Goal: Contribute content: Contribute content

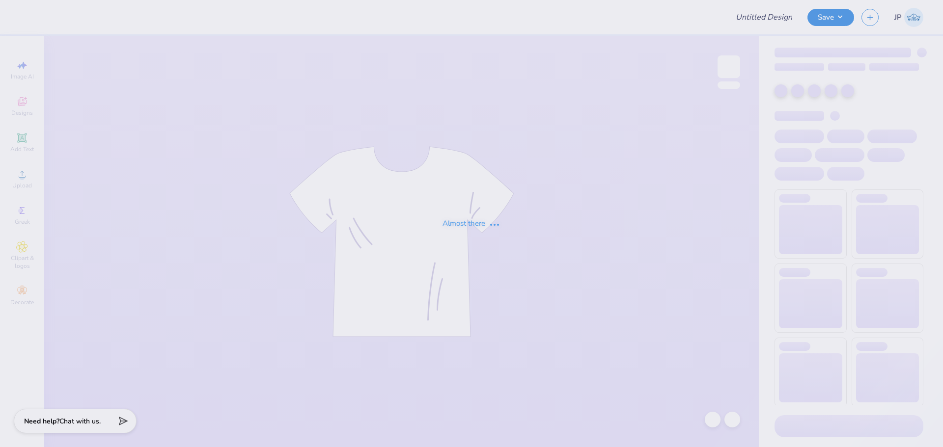
type input "G Phi Crescent Cakes"
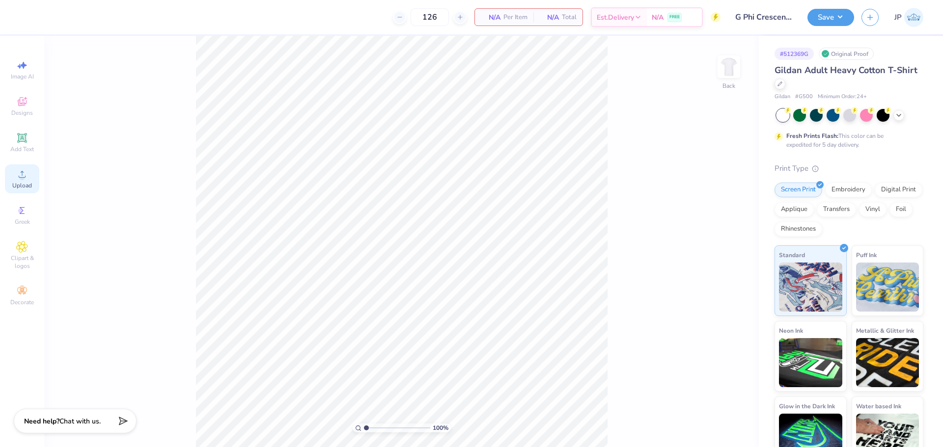
click at [29, 175] on div "Upload" at bounding box center [22, 179] width 34 height 29
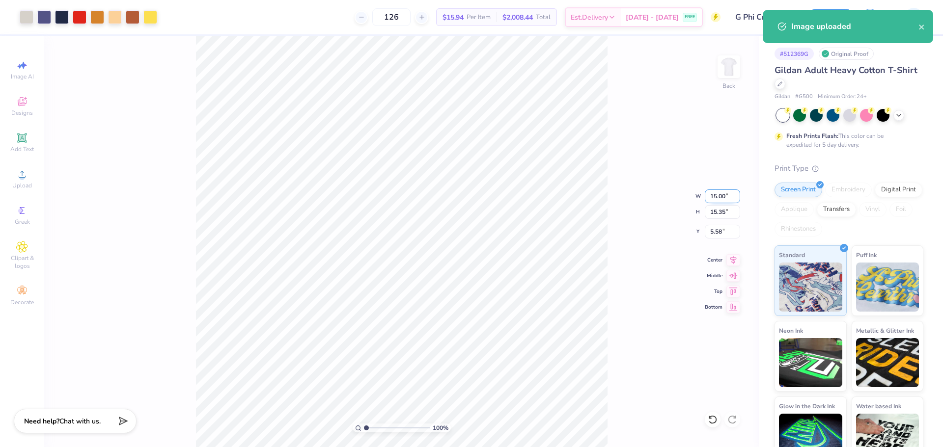
click at [718, 196] on input "15.00" at bounding box center [722, 197] width 35 height 14
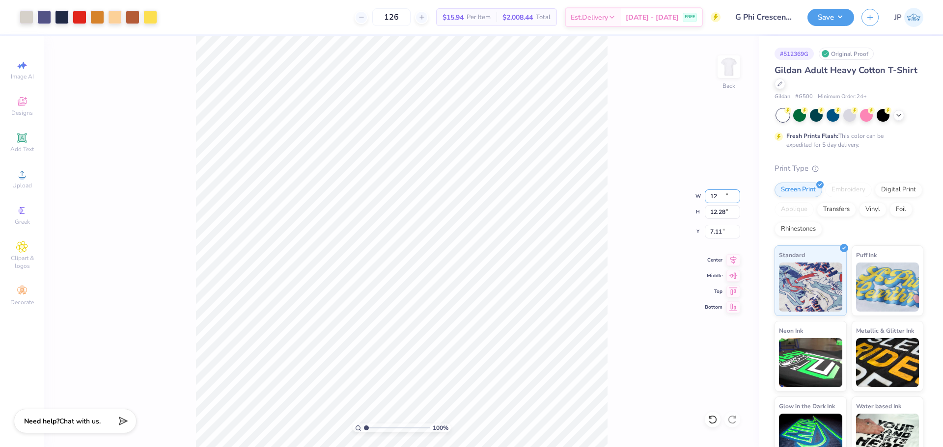
type input "12.00"
type input "12.28"
click at [714, 230] on input "7.11" at bounding box center [722, 232] width 35 height 14
type input "3.00"
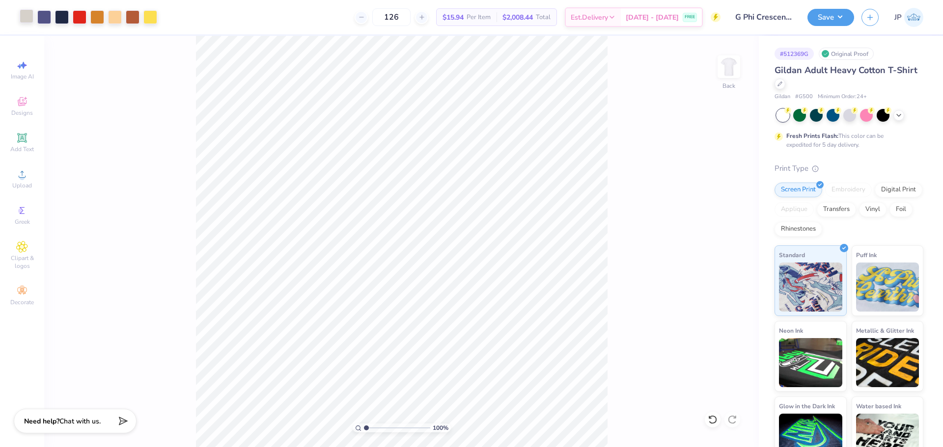
click at [27, 18] on div at bounding box center [27, 16] width 14 height 14
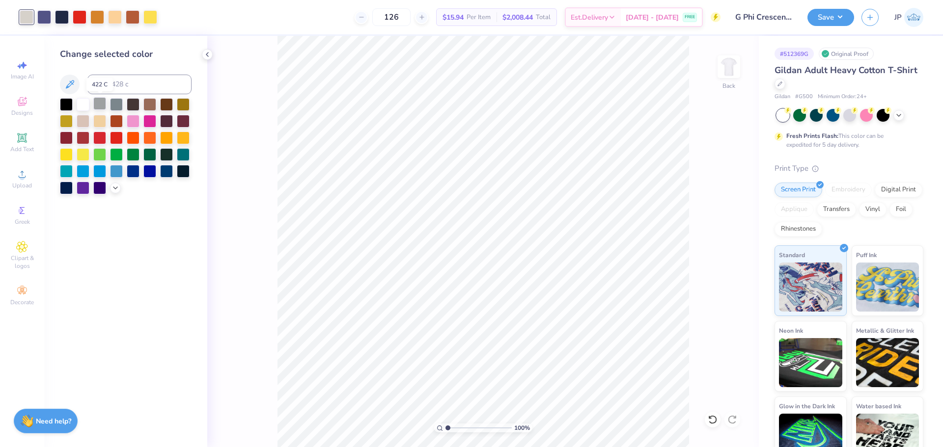
click at [99, 104] on div at bounding box center [99, 103] width 13 height 13
click at [106, 188] on div at bounding box center [99, 187] width 13 height 13
click at [112, 191] on icon at bounding box center [115, 187] width 8 height 8
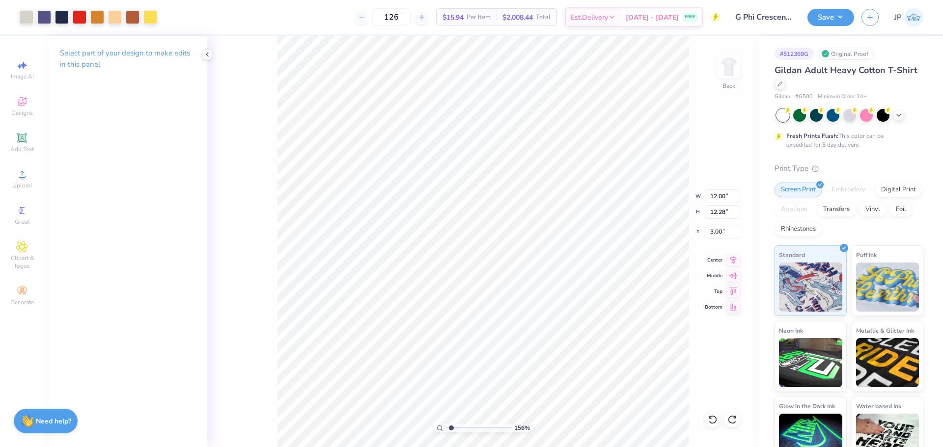
click at [451, 425] on input "range" at bounding box center [479, 428] width 66 height 9
drag, startPoint x: 443, startPoint y: 426, endPoint x: 421, endPoint y: 417, distance: 22.9
type input "1"
click at [446, 424] on input "range" at bounding box center [479, 428] width 66 height 9
click at [834, 20] on button "Save" at bounding box center [831, 15] width 47 height 17
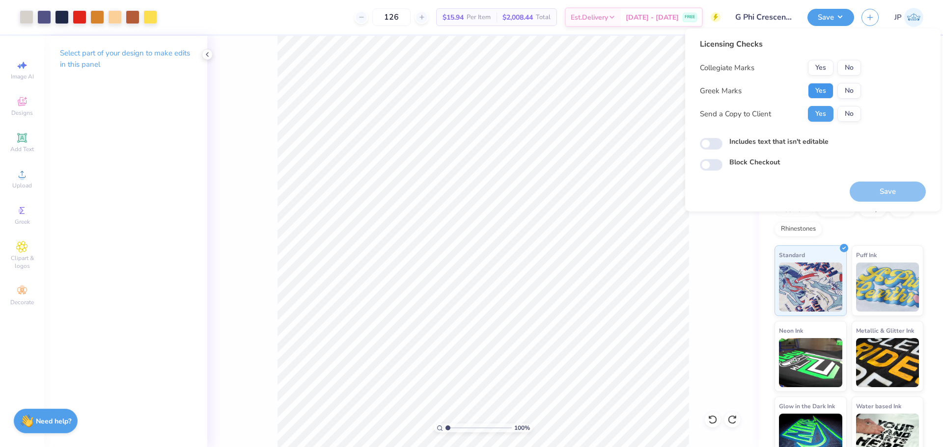
click at [828, 87] on button "Yes" at bounding box center [821, 91] width 26 height 16
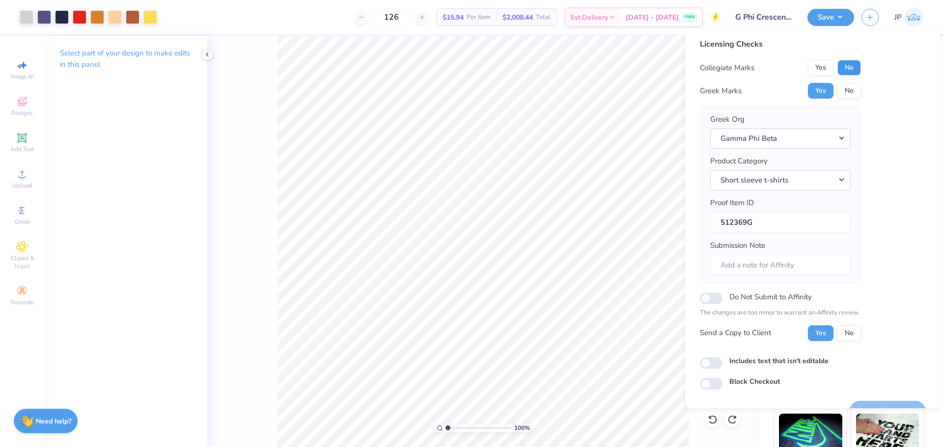
click at [846, 68] on button "No" at bounding box center [849, 68] width 24 height 16
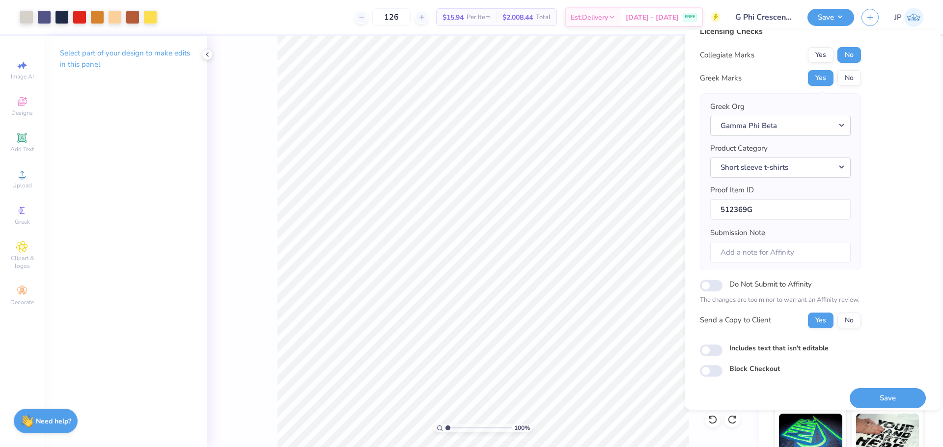
scroll to position [22, 0]
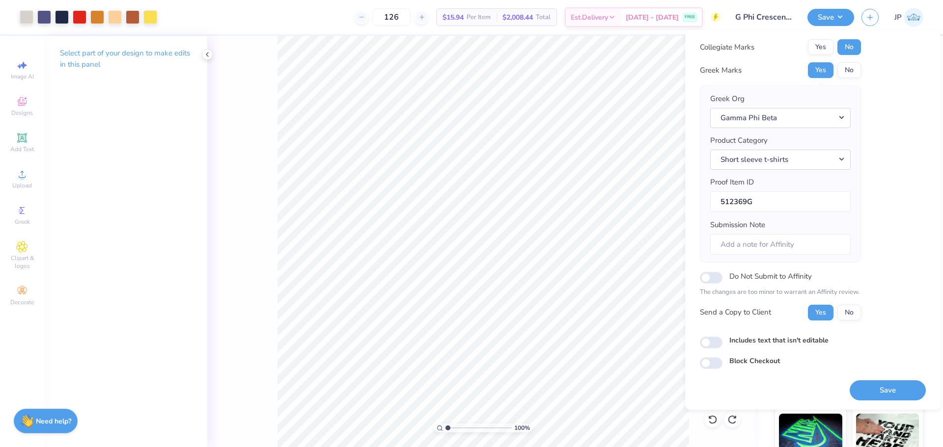
click at [890, 388] on button "Save" at bounding box center [888, 391] width 76 height 20
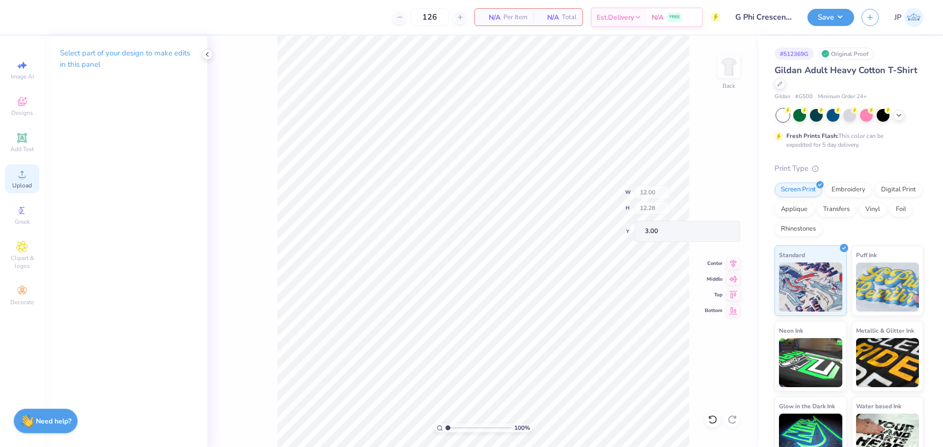
click at [31, 178] on div "Upload" at bounding box center [22, 179] width 34 height 29
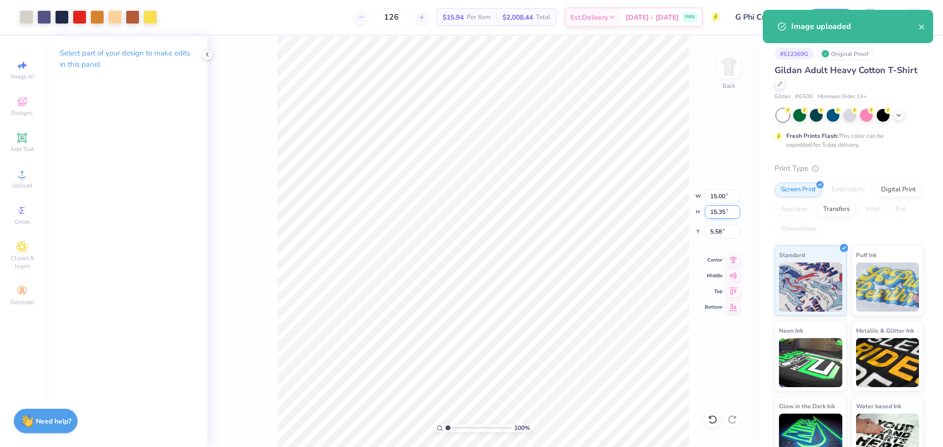
click at [713, 212] on input "15.35" at bounding box center [722, 212] width 35 height 14
click at [718, 197] on input "15.00" at bounding box center [722, 197] width 35 height 14
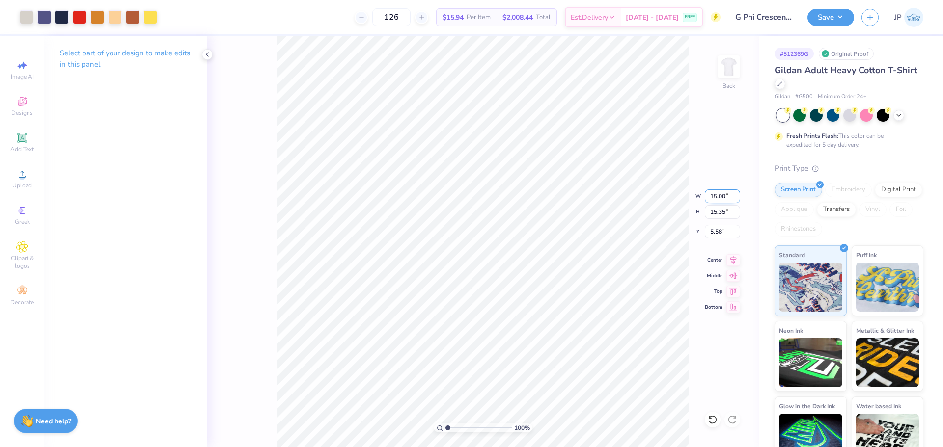
click at [718, 197] on input "15.00" at bounding box center [722, 197] width 35 height 14
type input "12.00"
type input "12.28"
type input "7.11"
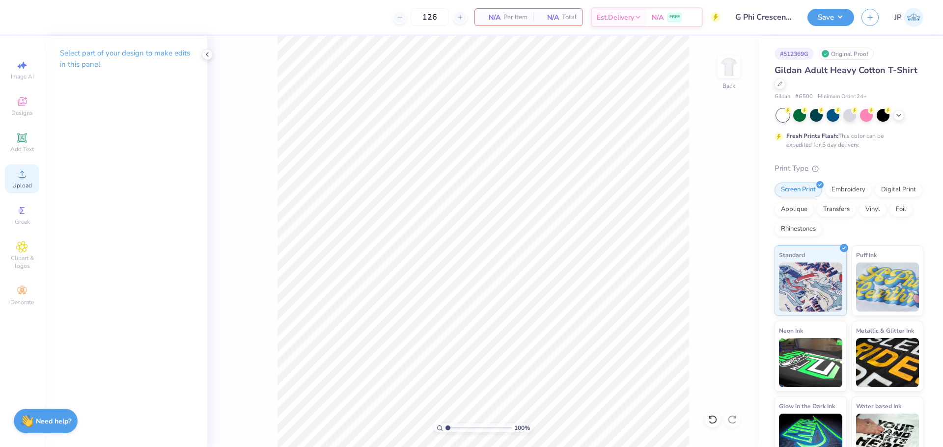
click at [25, 176] on icon at bounding box center [22, 174] width 12 height 12
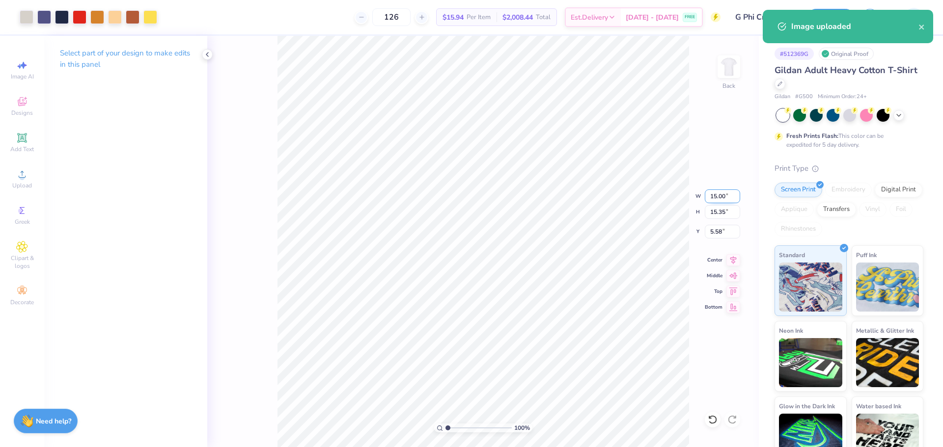
click at [720, 194] on input "15.00" at bounding box center [722, 197] width 35 height 14
click at [718, 194] on input "15.00" at bounding box center [722, 197] width 35 height 14
click at [717, 194] on input "15.00" at bounding box center [722, 197] width 35 height 14
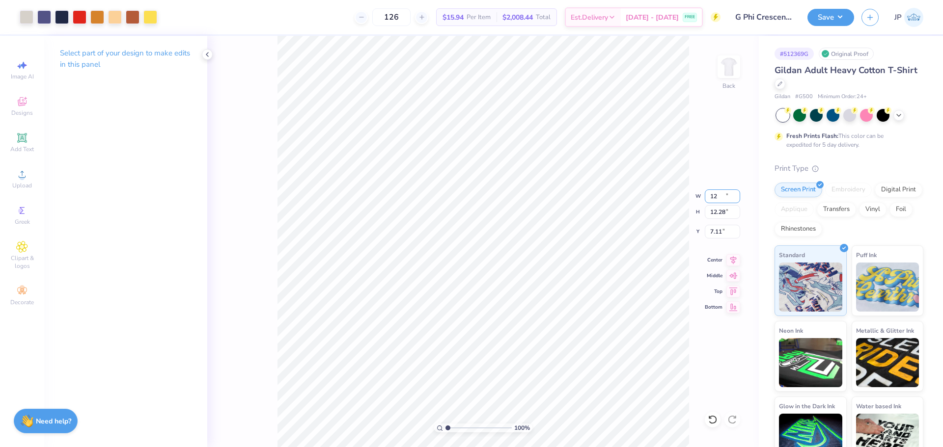
type input "12.00"
type input "12.28"
type input "7.11"
click at [703, 229] on div "100 % Back W 12.00 12.00 " H 12.28 12.28 " Y 7.11 7.11 " Center Middle Top Bott…" at bounding box center [483, 242] width 552 height 412
click at [703, 229] on div "100 % Back W 12.00 H 12.28 Y 7.11 Center Middle Top Bottom" at bounding box center [483, 242] width 552 height 412
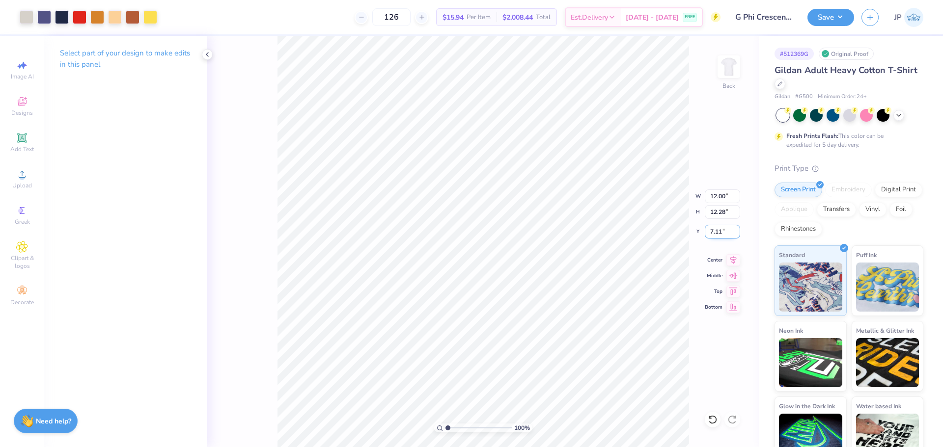
click at [719, 234] on input "7.11" at bounding box center [722, 232] width 35 height 14
click at [718, 234] on input "7.11" at bounding box center [722, 232] width 35 height 14
type input "3.00"
drag, startPoint x: 451, startPoint y: 426, endPoint x: 456, endPoint y: 424, distance: 5.6
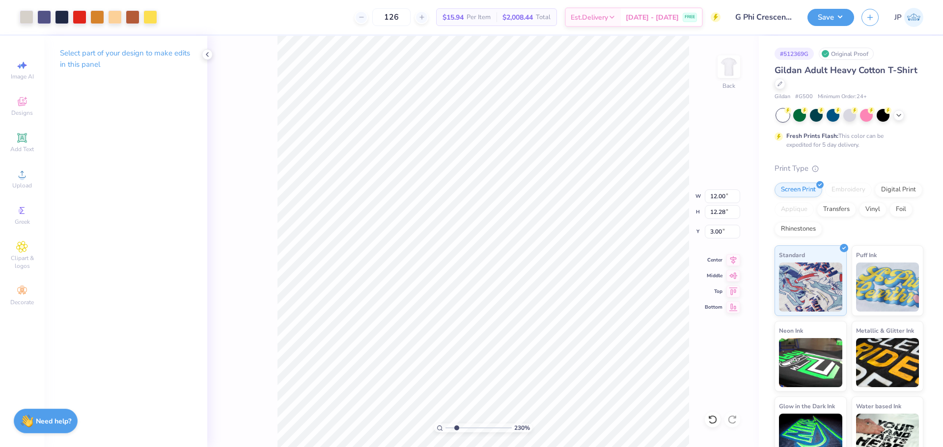
type input "2.3"
click at [456, 424] on input "range" at bounding box center [479, 428] width 66 height 9
click at [26, 177] on icon at bounding box center [22, 174] width 12 height 12
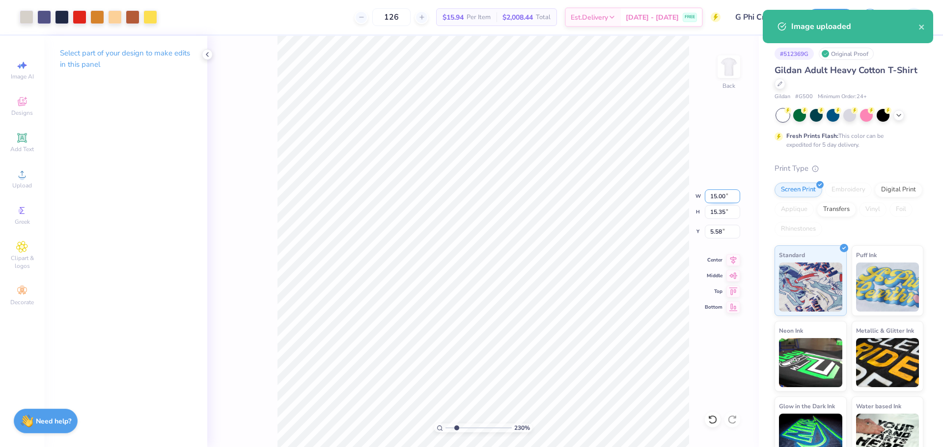
click at [714, 195] on input "15.00" at bounding box center [722, 197] width 35 height 14
type input "12.00"
type input "12.28"
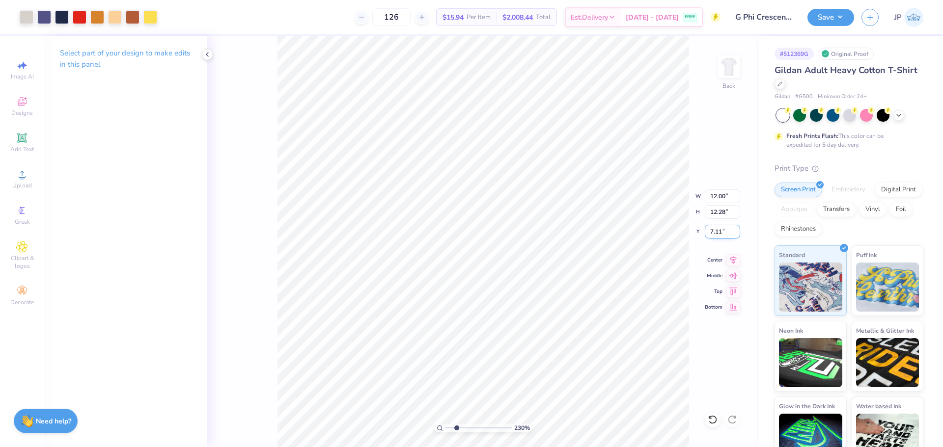
click at [718, 234] on input "7.11" at bounding box center [722, 232] width 35 height 14
type input "3.00"
drag, startPoint x: 442, startPoint y: 425, endPoint x: 421, endPoint y: 418, distance: 21.7
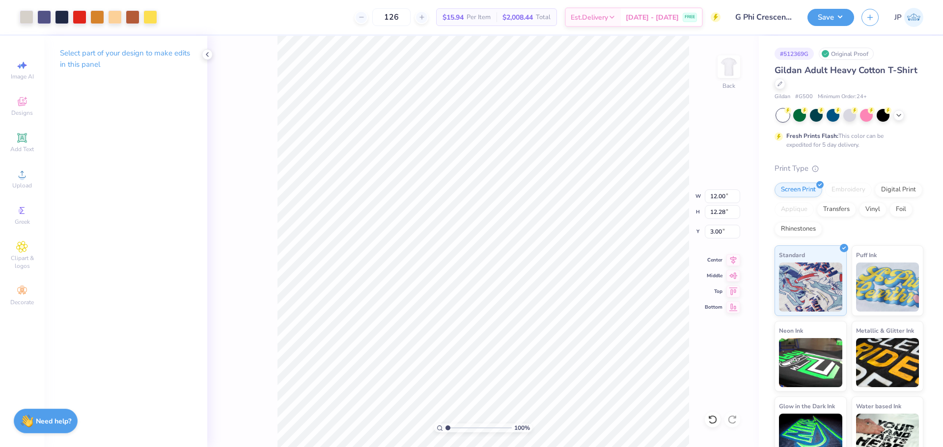
type input "1"
click at [446, 424] on input "range" at bounding box center [479, 428] width 66 height 9
click at [288, 32] on div "Art colors 126 $15.94 Per Item $2,008.44 Total Est. Delivery Sep 10 - 13 FREE D…" at bounding box center [471, 223] width 943 height 447
click at [826, 22] on button "Save" at bounding box center [831, 15] width 47 height 17
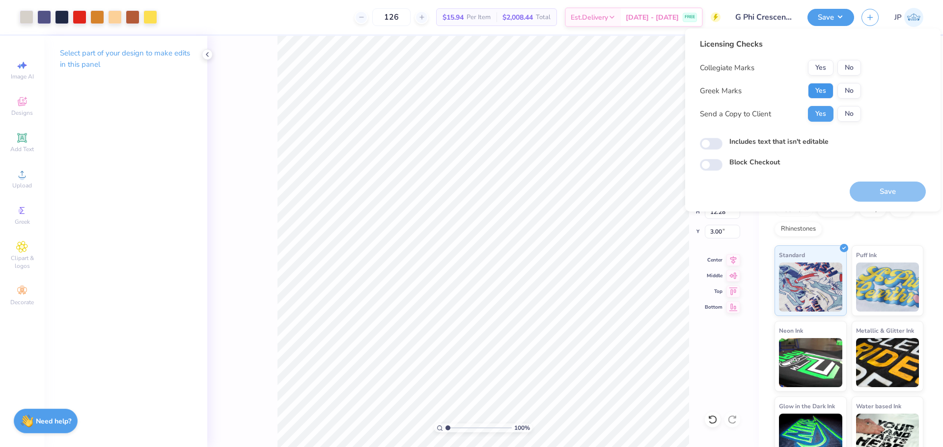
click at [818, 86] on button "Yes" at bounding box center [821, 91] width 26 height 16
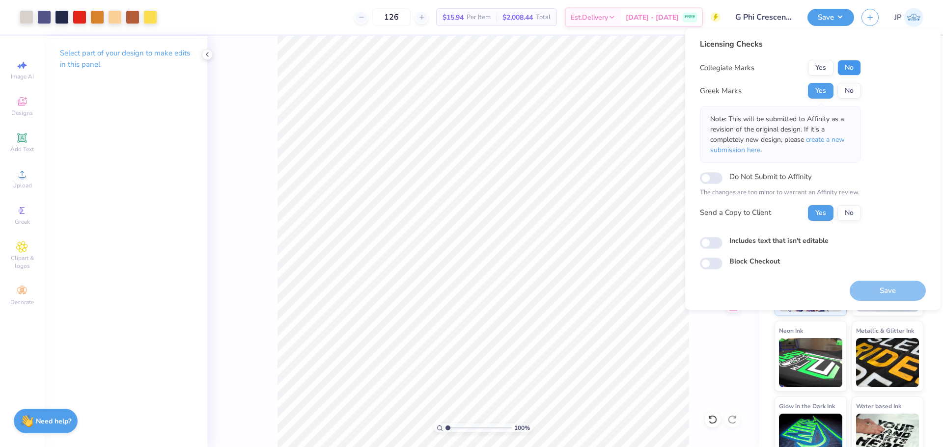
click at [848, 64] on button "No" at bounding box center [849, 68] width 24 height 16
drag, startPoint x: 883, startPoint y: 276, endPoint x: 884, endPoint y: 287, distance: 10.9
click at [884, 279] on div "Save" at bounding box center [888, 285] width 76 height 31
click at [884, 287] on button "Save" at bounding box center [888, 291] width 76 height 20
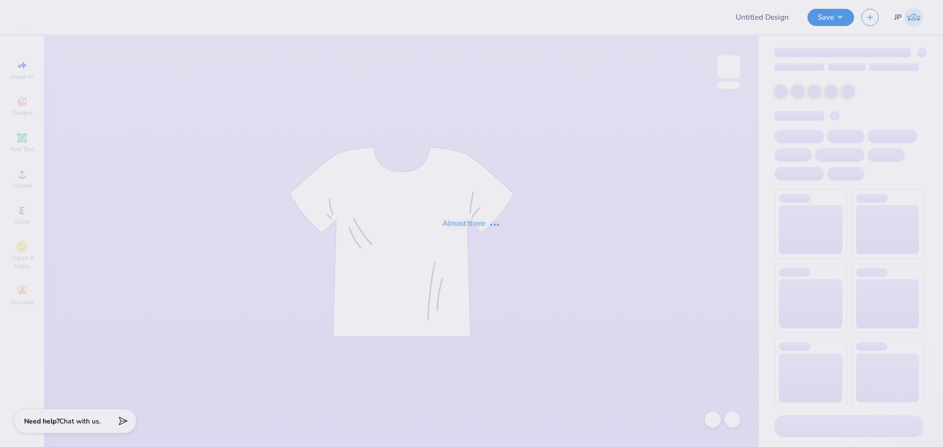
type input "ID Gphi Philo F25"
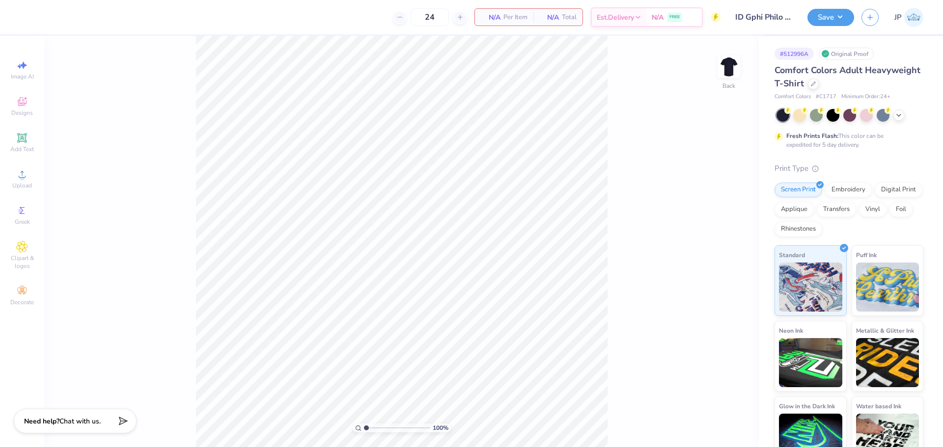
click at [712, 66] on div "100 % Back" at bounding box center [401, 242] width 715 height 412
click at [722, 67] on img at bounding box center [728, 66] width 39 height 39
click at [2, 178] on div "Image AI Designs Add Text Upload Greek Clipart & logos Decorate" at bounding box center [22, 242] width 44 height 412
click at [23, 186] on span "Upload" at bounding box center [22, 186] width 20 height 8
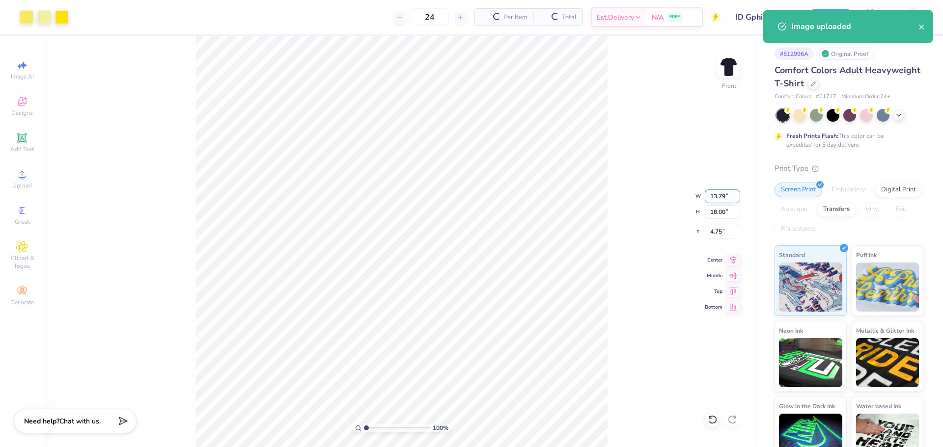
click at [705, 197] on input "13.79" at bounding box center [722, 197] width 35 height 14
click at [712, 216] on input "18.00" at bounding box center [722, 212] width 35 height 14
type input "15"
type input "11.50"
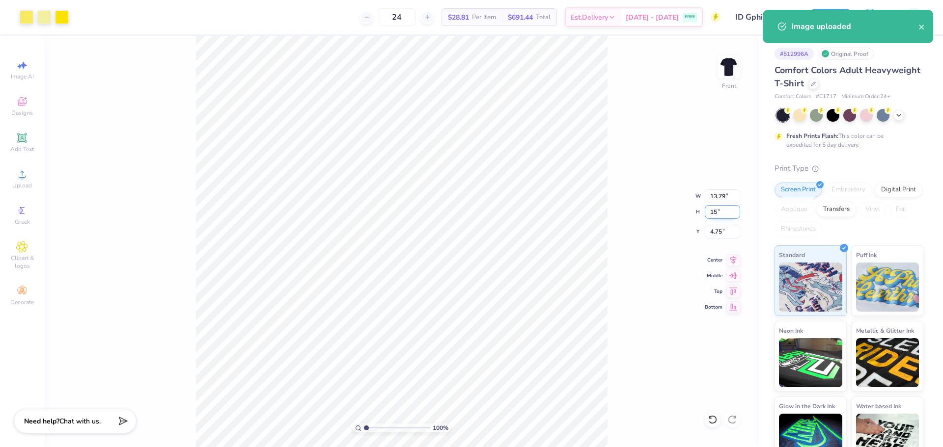
type input "15.00"
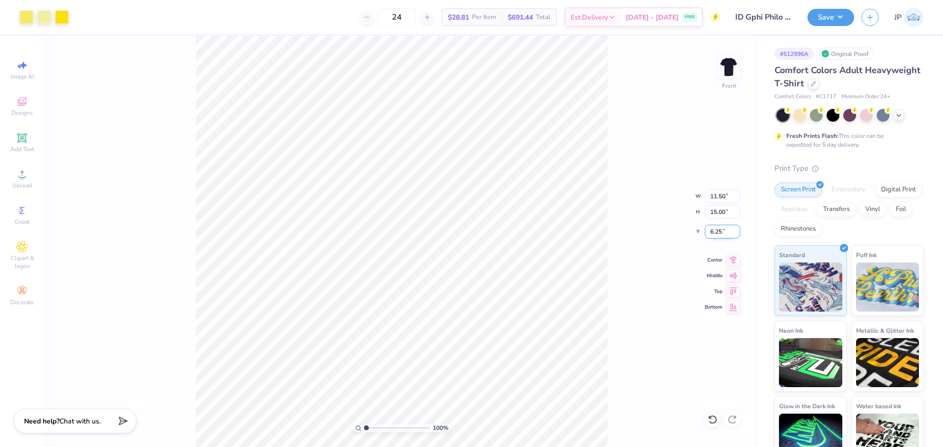
click at [729, 232] on input "6.25" at bounding box center [722, 232] width 35 height 14
click at [725, 231] on input "6.25" at bounding box center [722, 232] width 35 height 14
type input "3.00"
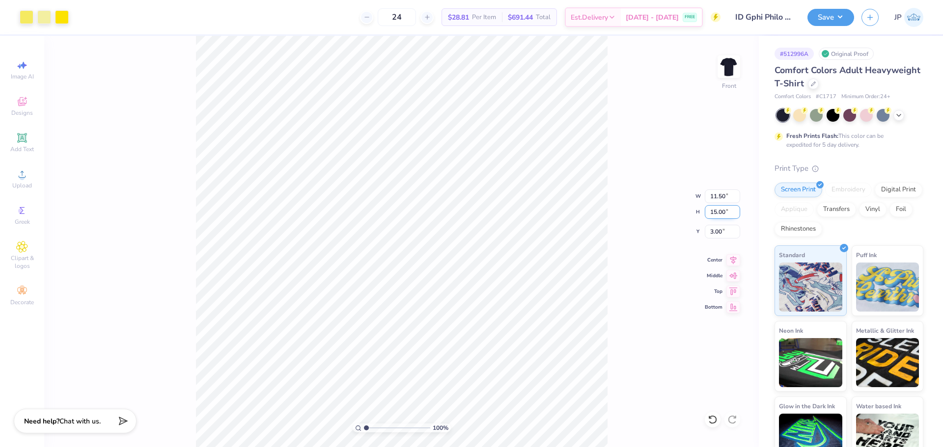
click at [723, 217] on input "15.00" at bounding box center [722, 212] width 35 height 14
type input "14"
type input "10.73"
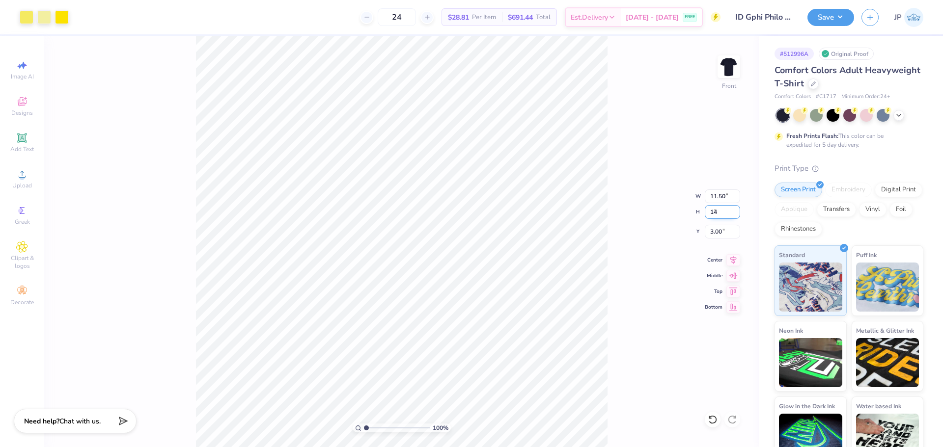
type input "14.00"
type input "3.50"
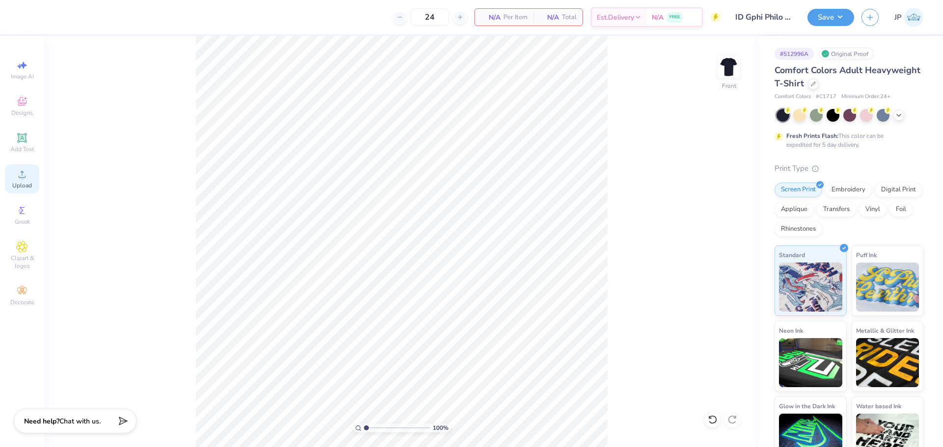
click at [17, 171] on icon at bounding box center [22, 174] width 12 height 12
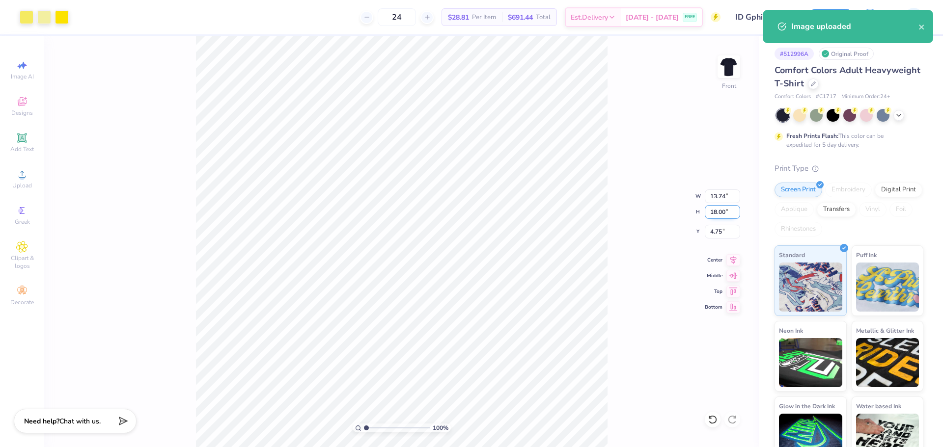
click at [713, 216] on input "18.00" at bounding box center [722, 212] width 35 height 14
type input "14"
type input "10.69"
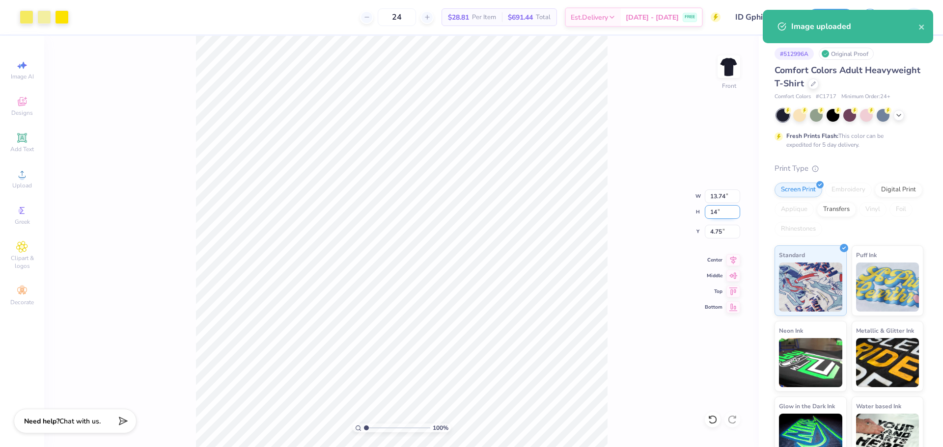
type input "14.00"
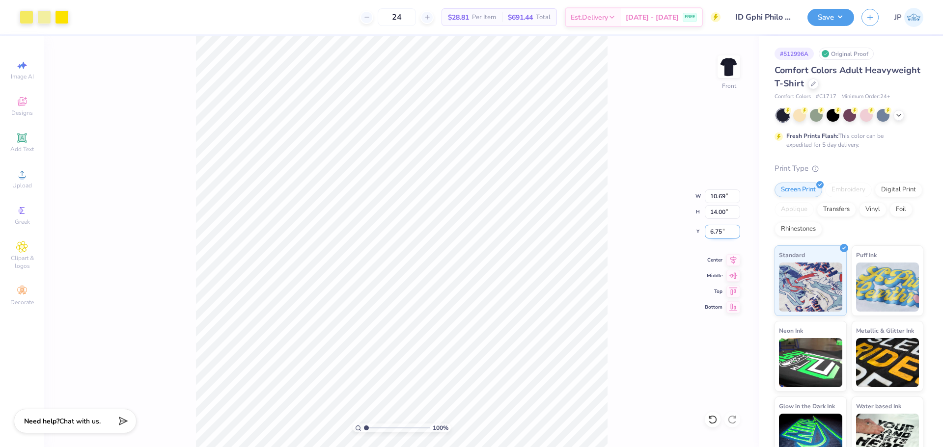
click at [709, 231] on input "6.75" at bounding box center [722, 232] width 35 height 14
type input "3.00"
click at [44, 15] on div at bounding box center [44, 16] width 14 height 14
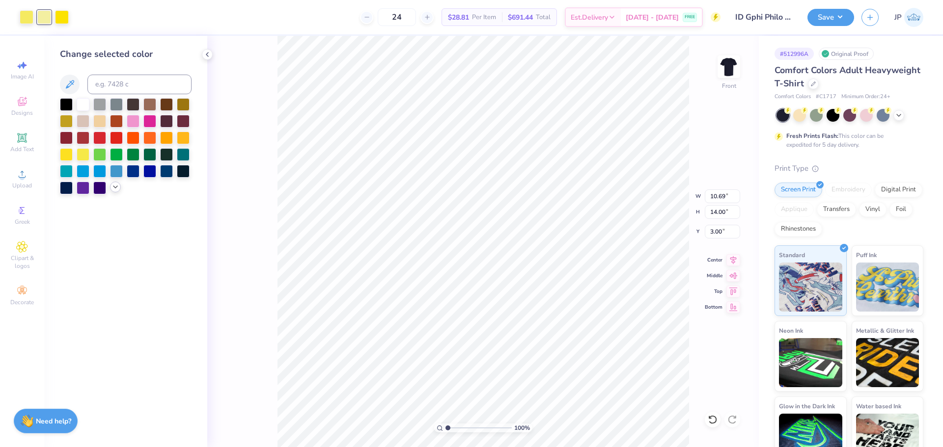
click at [113, 188] on icon at bounding box center [115, 187] width 8 height 8
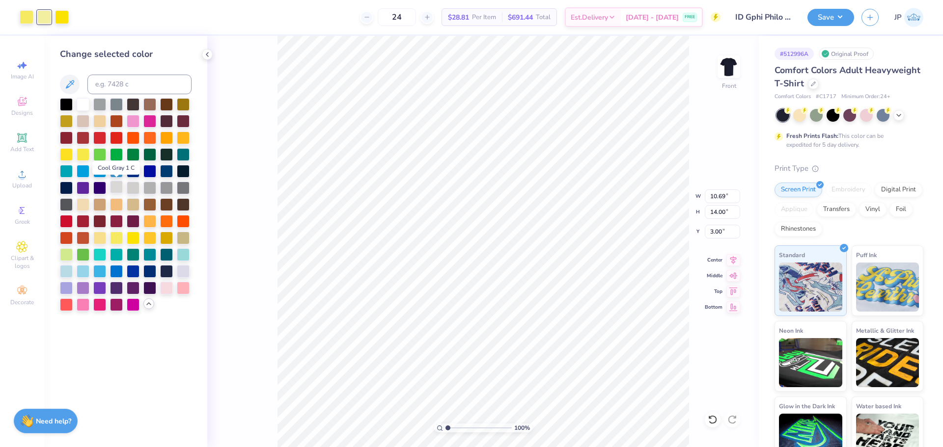
click at [113, 188] on div at bounding box center [116, 187] width 13 height 13
click at [242, 190] on div "100 % Front W 10.69 10.69 " H 14.00 14.00 " Y 3.00 3.00 " Center Middle Top Bot…" at bounding box center [483, 242] width 552 height 412
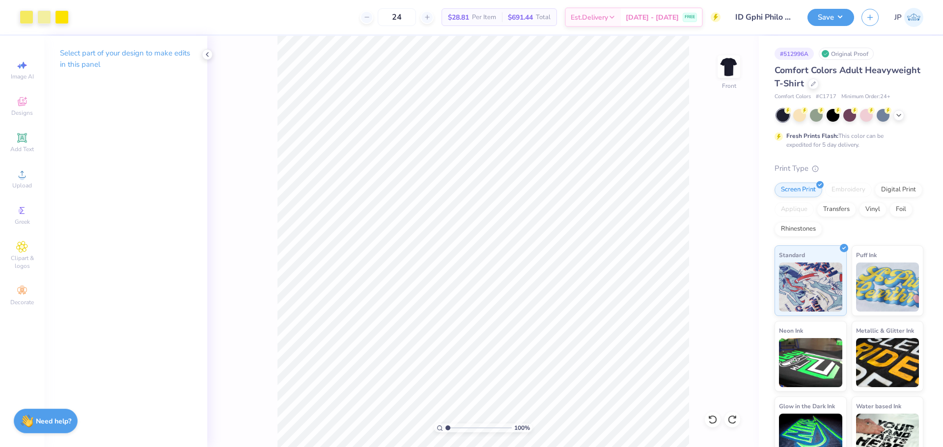
click at [321, 22] on div "Art colors 24 $28.81 Per Item $691.44 Total Est. Delivery Sep 10 - 13 FREE Desi…" at bounding box center [471, 223] width 943 height 447
click at [722, 211] on input "14.00" at bounding box center [722, 212] width 35 height 14
click at [722, 210] on input "14.00" at bounding box center [722, 212] width 35 height 14
drag, startPoint x: 722, startPoint y: 210, endPoint x: 767, endPoint y: 204, distance: 46.1
click at [730, 208] on input "14.00" at bounding box center [722, 212] width 35 height 14
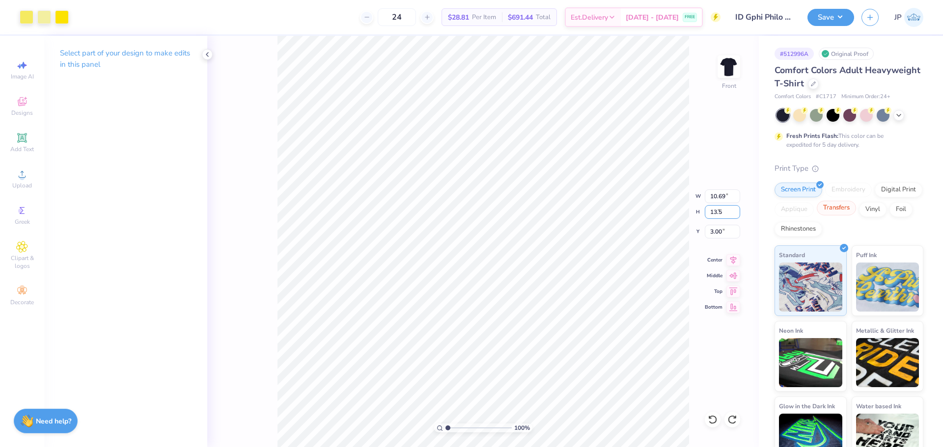
type input "13.5"
type input "10.31"
type input "13.50"
click at [721, 232] on input "3.25" at bounding box center [722, 232] width 35 height 14
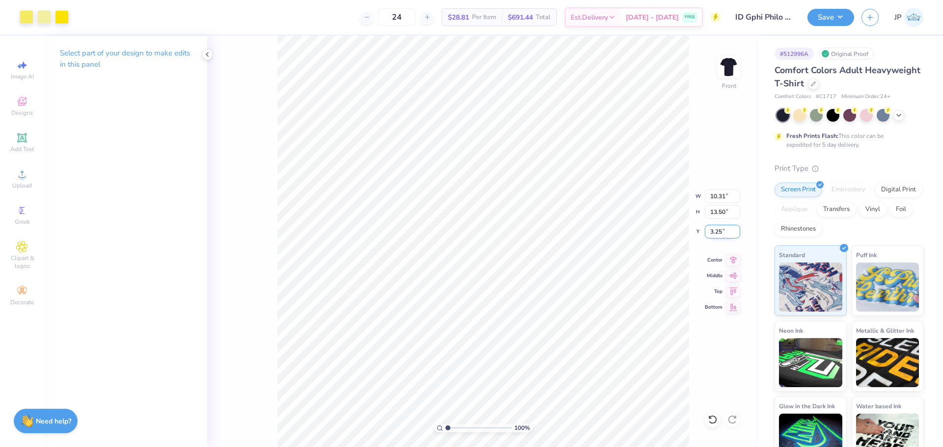
click at [721, 233] on input "3.25" at bounding box center [722, 232] width 35 height 14
type input "3.00"
click at [828, 18] on button "Save" at bounding box center [831, 15] width 47 height 17
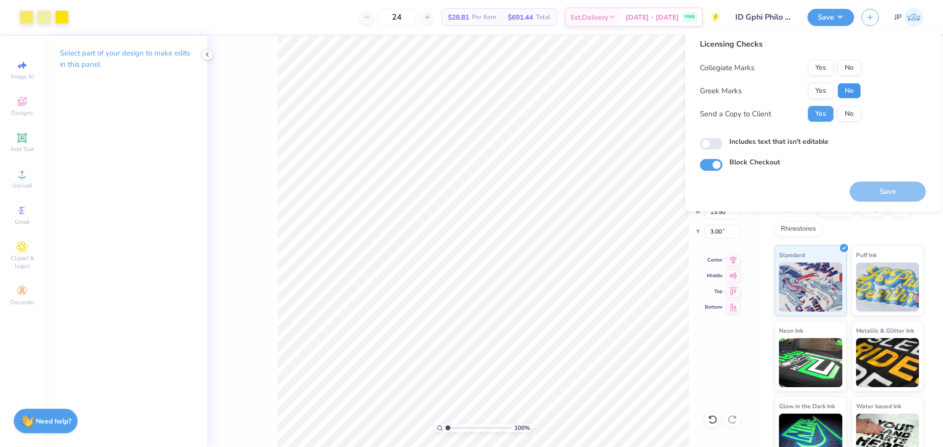
click at [845, 89] on button "No" at bounding box center [849, 91] width 24 height 16
click at [848, 69] on button "No" at bounding box center [849, 68] width 24 height 16
click at [915, 186] on button "Save" at bounding box center [888, 192] width 76 height 20
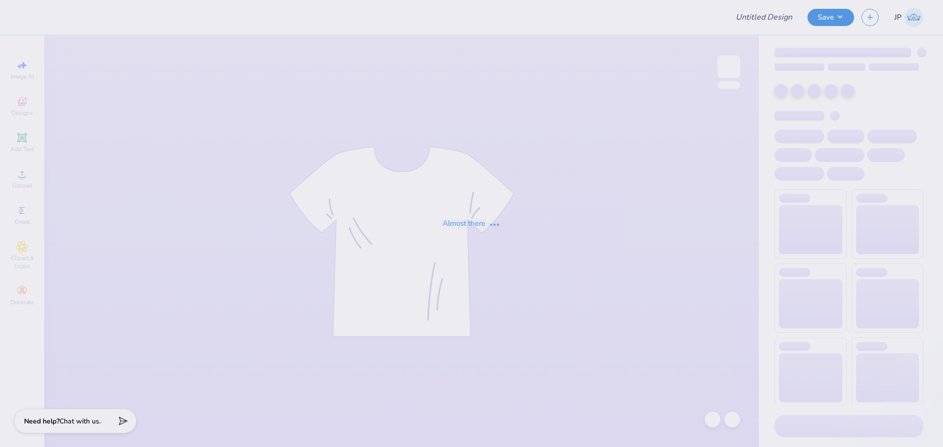
type input "gphi dads wknd"
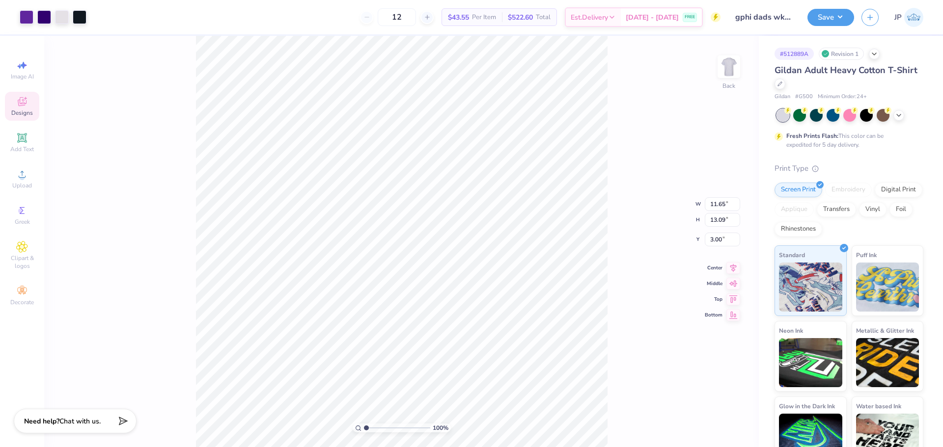
click at [27, 106] on icon at bounding box center [22, 102] width 12 height 12
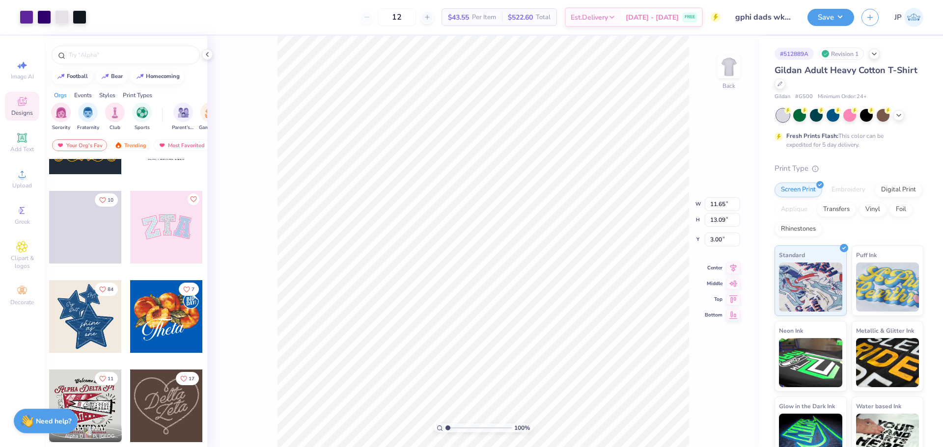
scroll to position [393, 0]
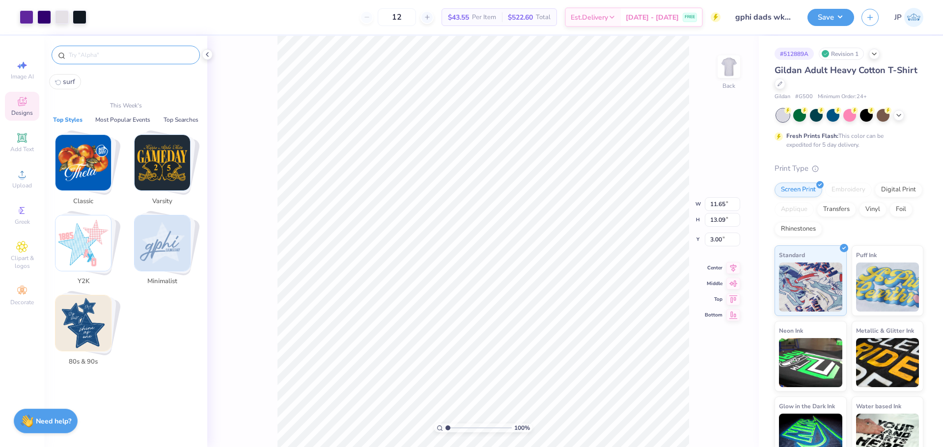
click at [139, 59] on input "text" at bounding box center [131, 55] width 126 height 10
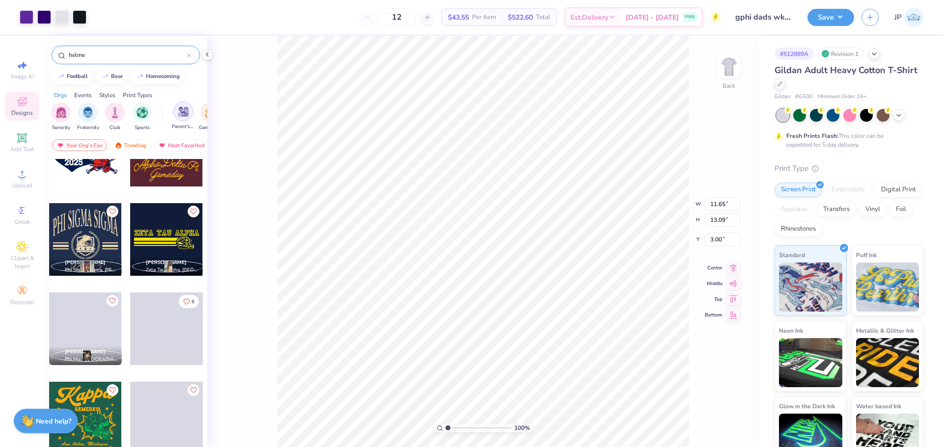
scroll to position [2642, 0]
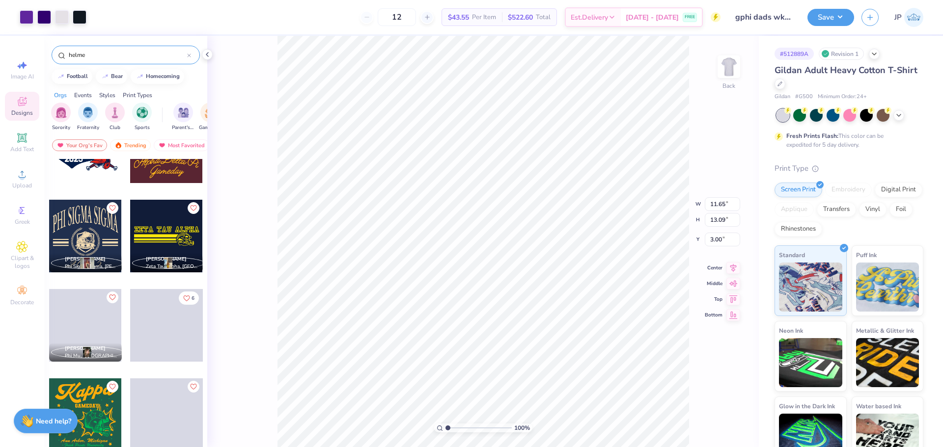
type input "helme"
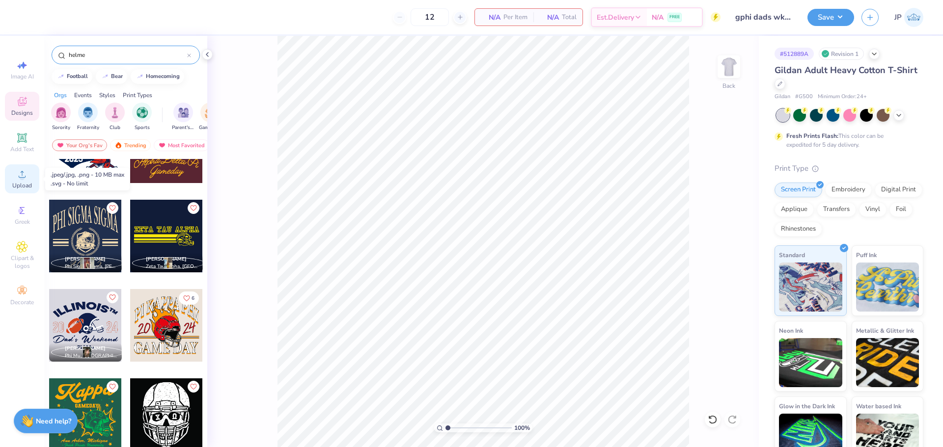
click at [25, 178] on icon at bounding box center [22, 174] width 12 height 12
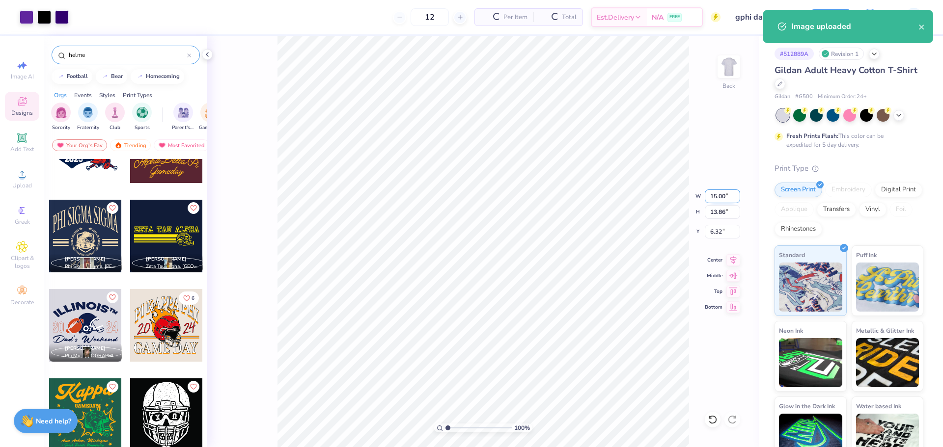
click at [719, 198] on input "15.00" at bounding box center [722, 197] width 35 height 14
type input "12.00"
type input "11.09"
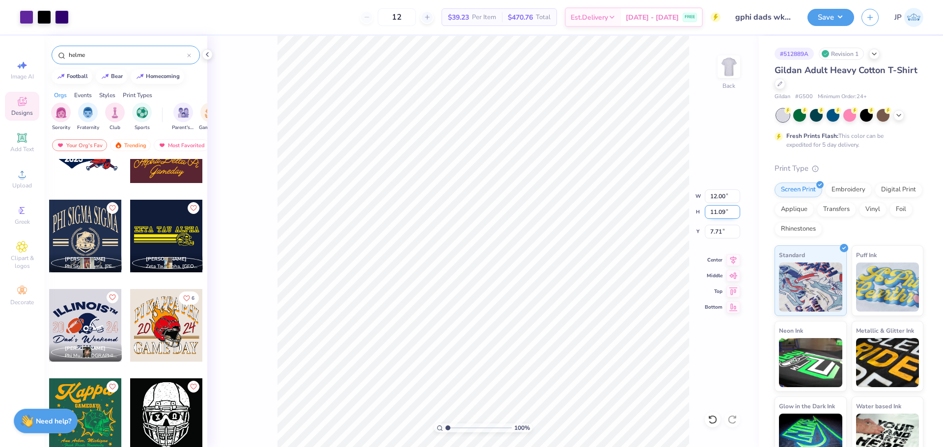
click at [715, 213] on input "11.09" at bounding box center [722, 212] width 35 height 14
click at [727, 229] on input "7.71" at bounding box center [722, 232] width 35 height 14
click at [726, 229] on input "7.71" at bounding box center [722, 232] width 35 height 14
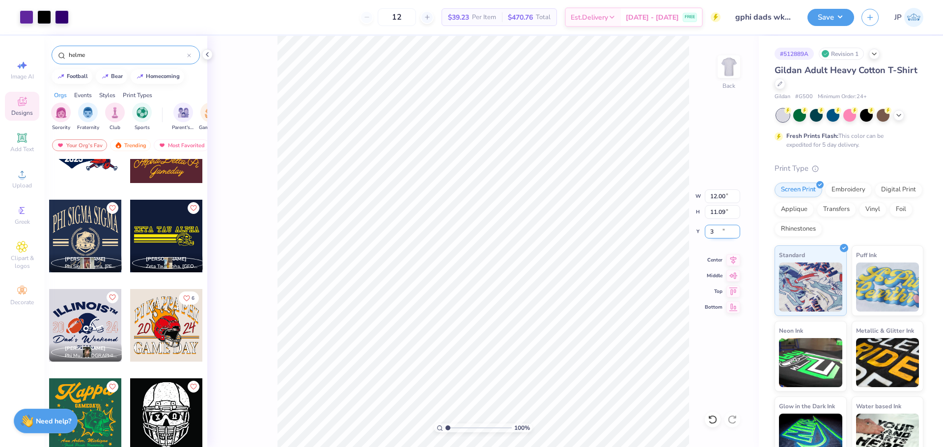
type input "3.00"
type input "1"
drag, startPoint x: 450, startPoint y: 427, endPoint x: 444, endPoint y: 425, distance: 7.2
click at [446, 426] on input "range" at bounding box center [479, 428] width 66 height 9
click at [839, 19] on button "Save" at bounding box center [831, 15] width 47 height 17
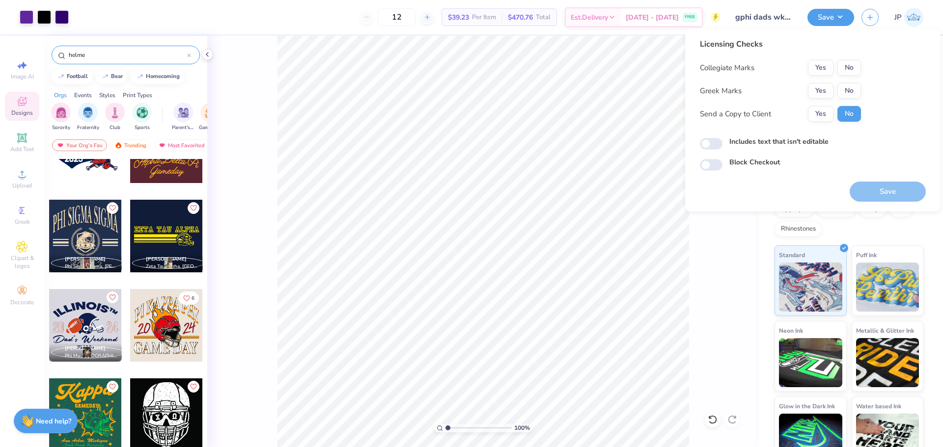
click at [834, 90] on div "Yes No" at bounding box center [834, 91] width 53 height 16
click at [807, 92] on div "Greek Marks Yes No" at bounding box center [780, 91] width 161 height 16
drag, startPoint x: 815, startPoint y: 88, endPoint x: 832, endPoint y: 78, distance: 19.6
click at [816, 88] on button "Yes" at bounding box center [821, 91] width 26 height 16
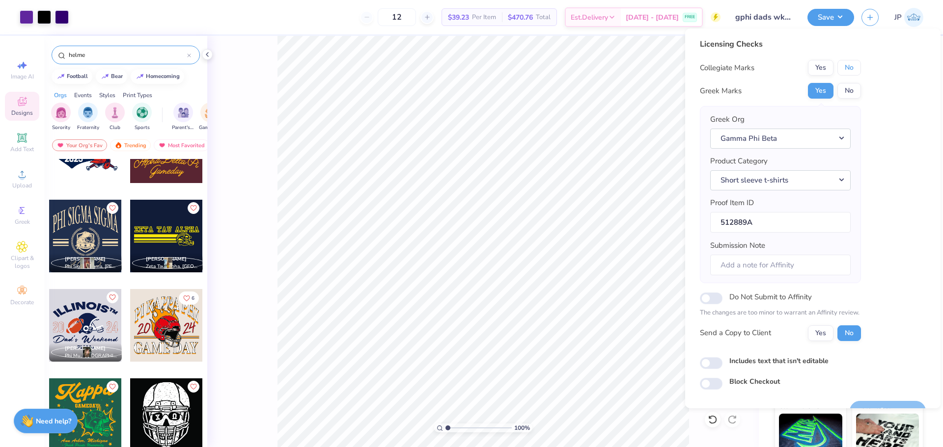
click at [840, 70] on button "No" at bounding box center [849, 68] width 24 height 16
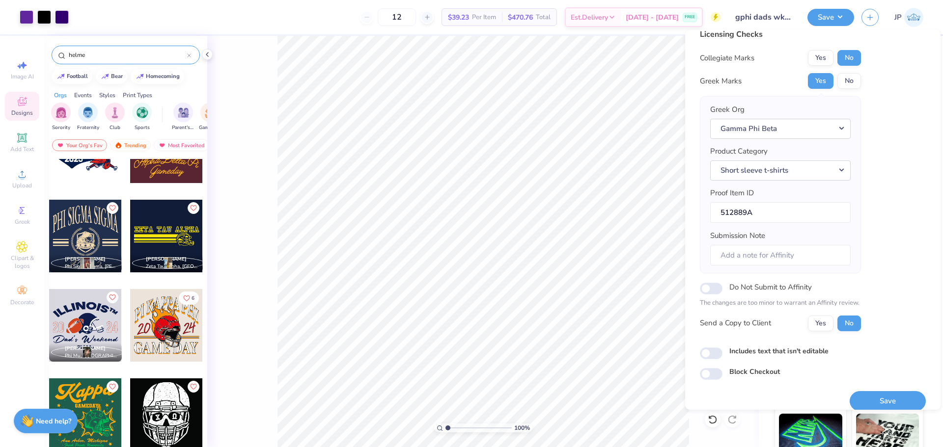
scroll to position [22, 0]
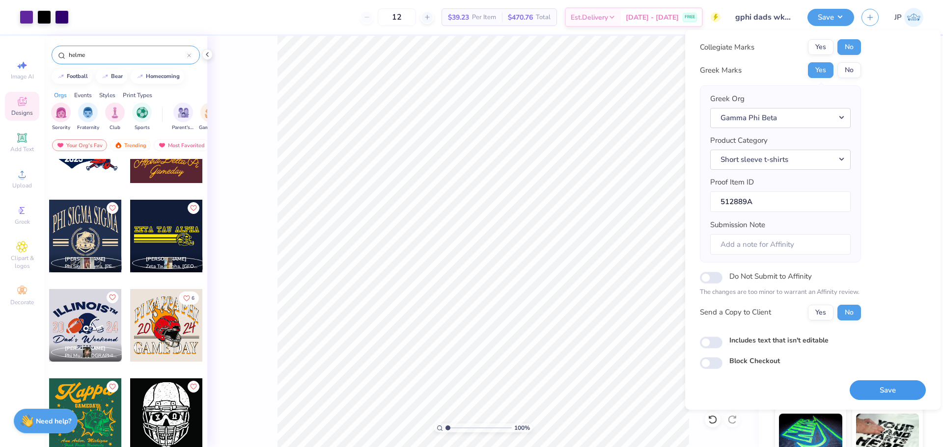
click at [875, 387] on button "Save" at bounding box center [888, 391] width 76 height 20
